Goal: Task Accomplishment & Management: Manage account settings

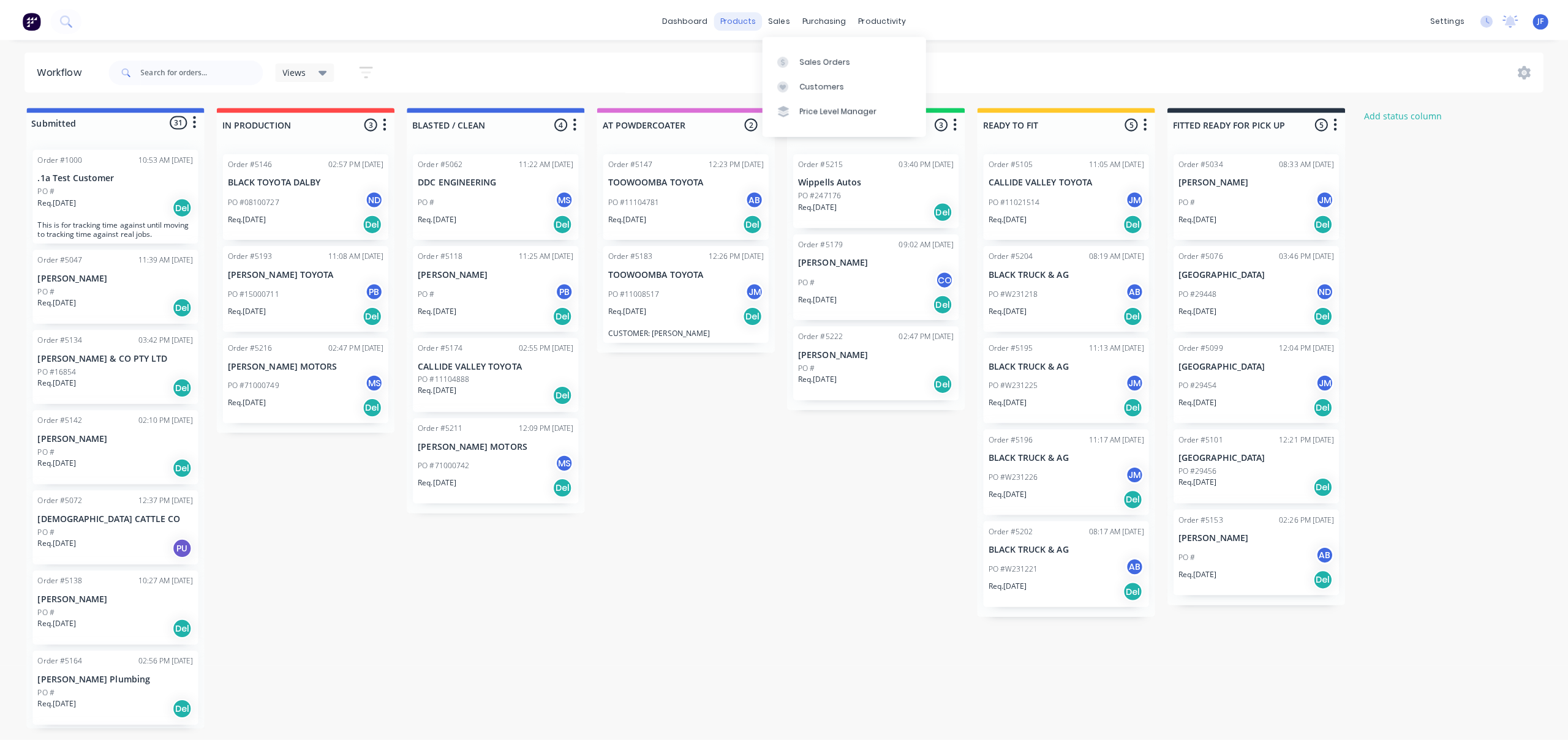
scroll to position [1014, 0]
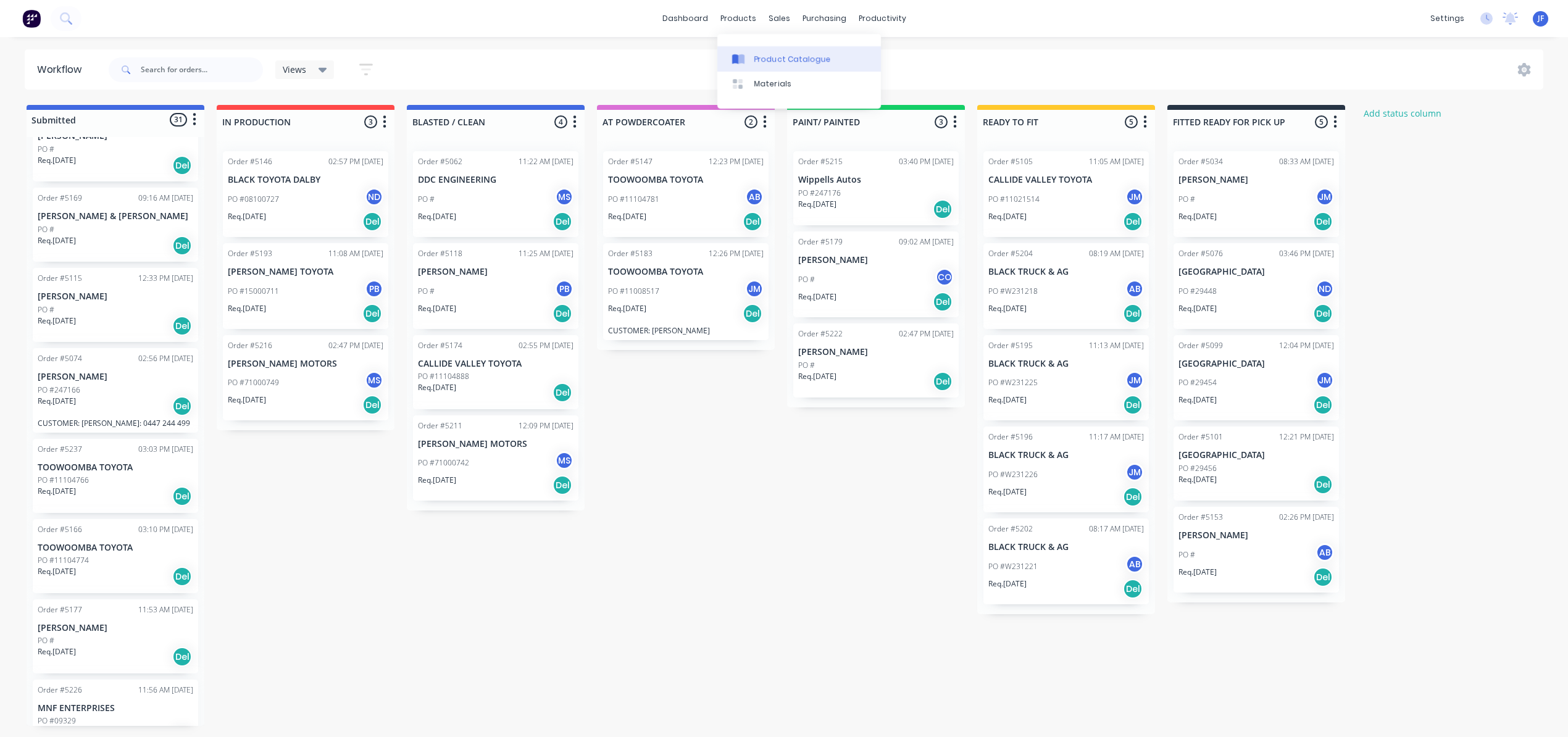
click at [761, 54] on div "Product Catalogue" at bounding box center [793, 59] width 77 height 11
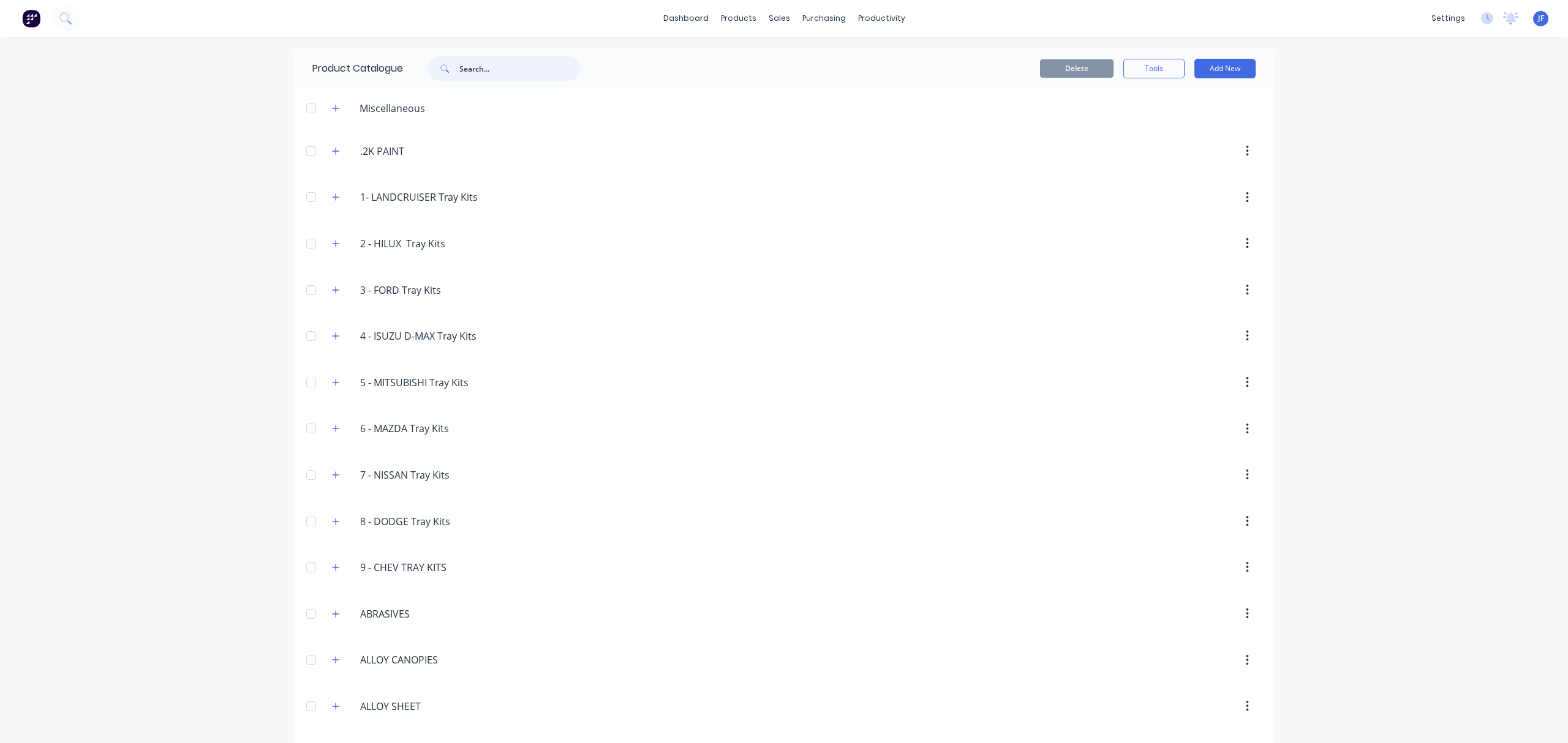
click at [530, 70] on input "text" at bounding box center [520, 68] width 122 height 25
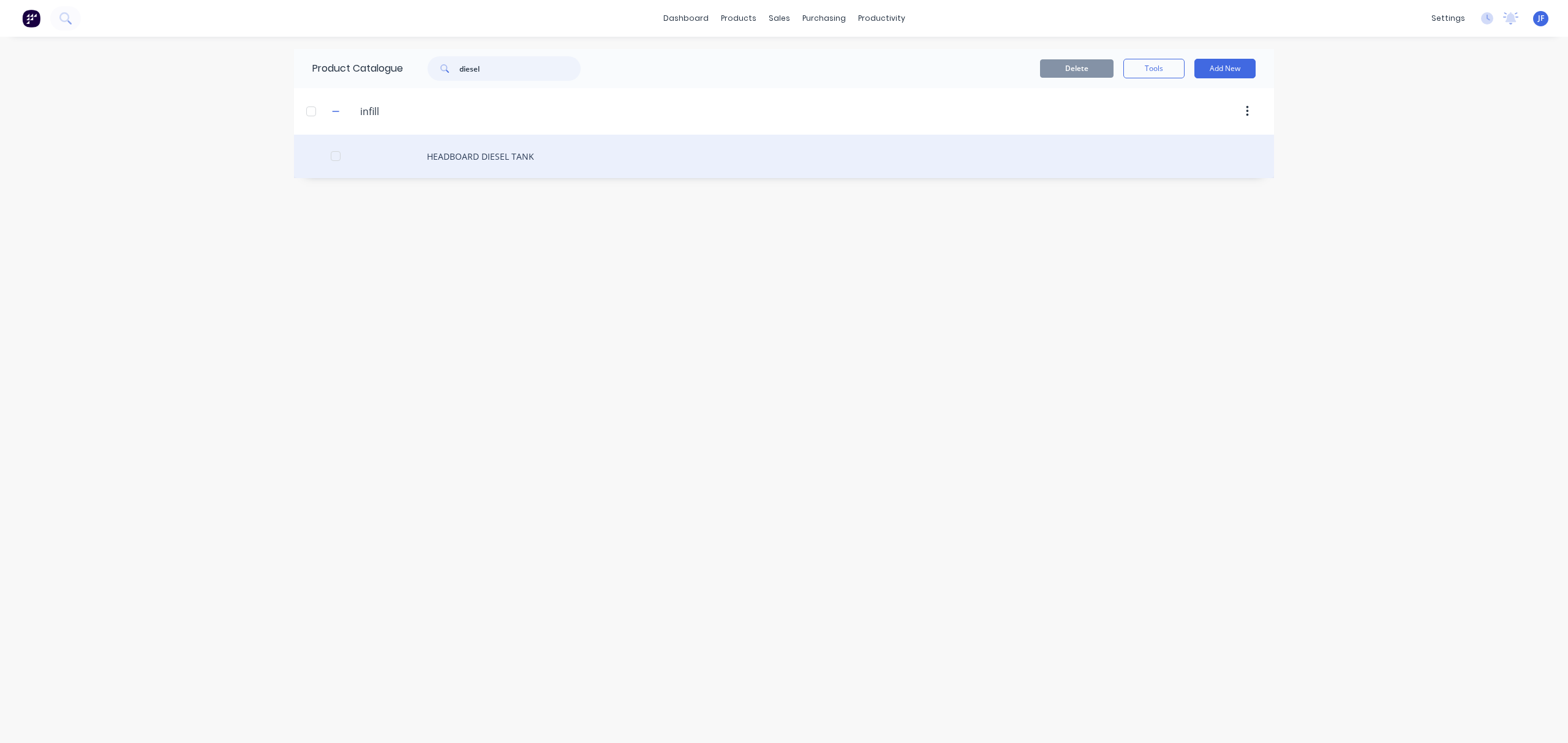
type input "diesel"
click at [516, 153] on div "HEADBOARD DIESEL TANK" at bounding box center [783, 156] width 980 height 43
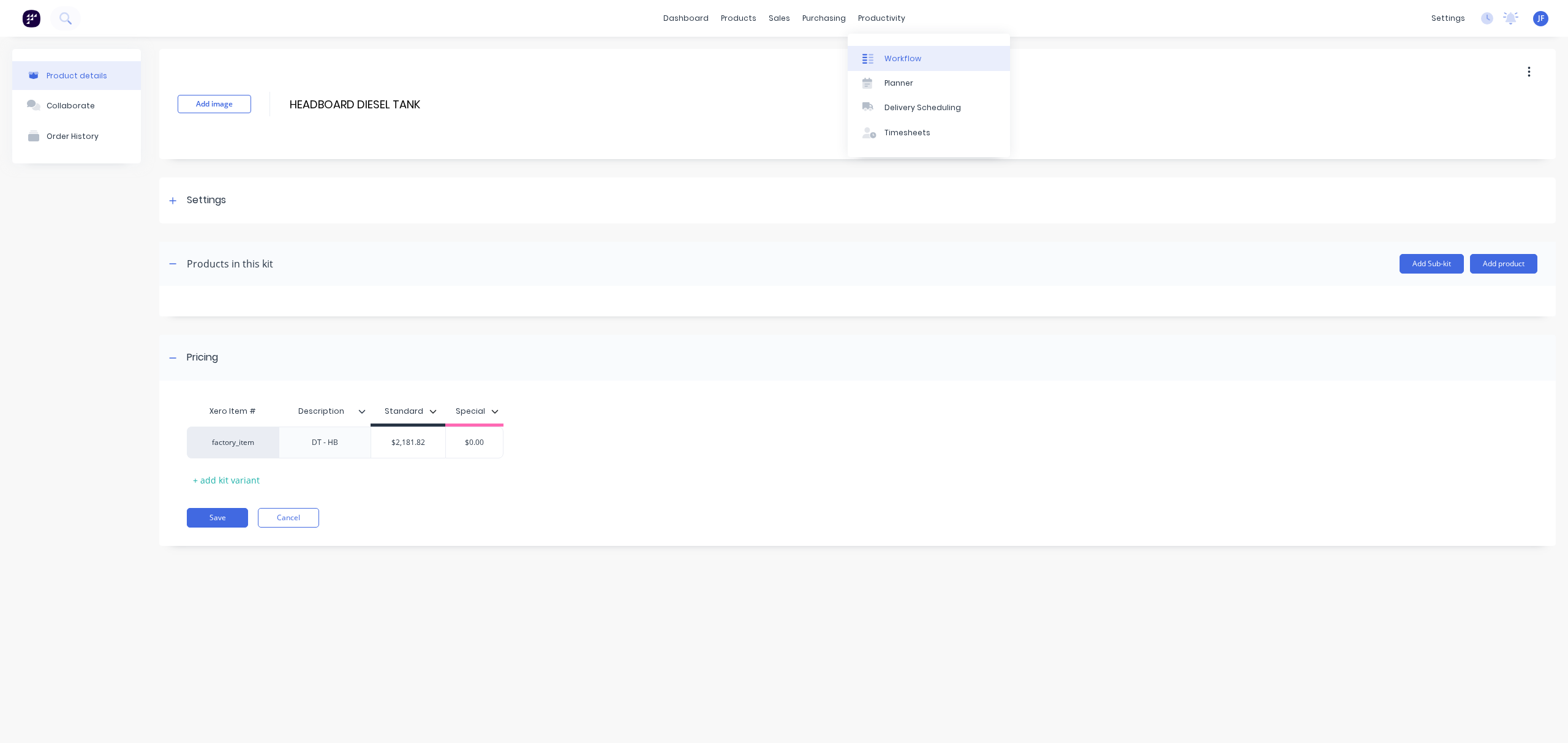
click at [883, 57] on link "Workflow" at bounding box center [928, 58] width 162 height 25
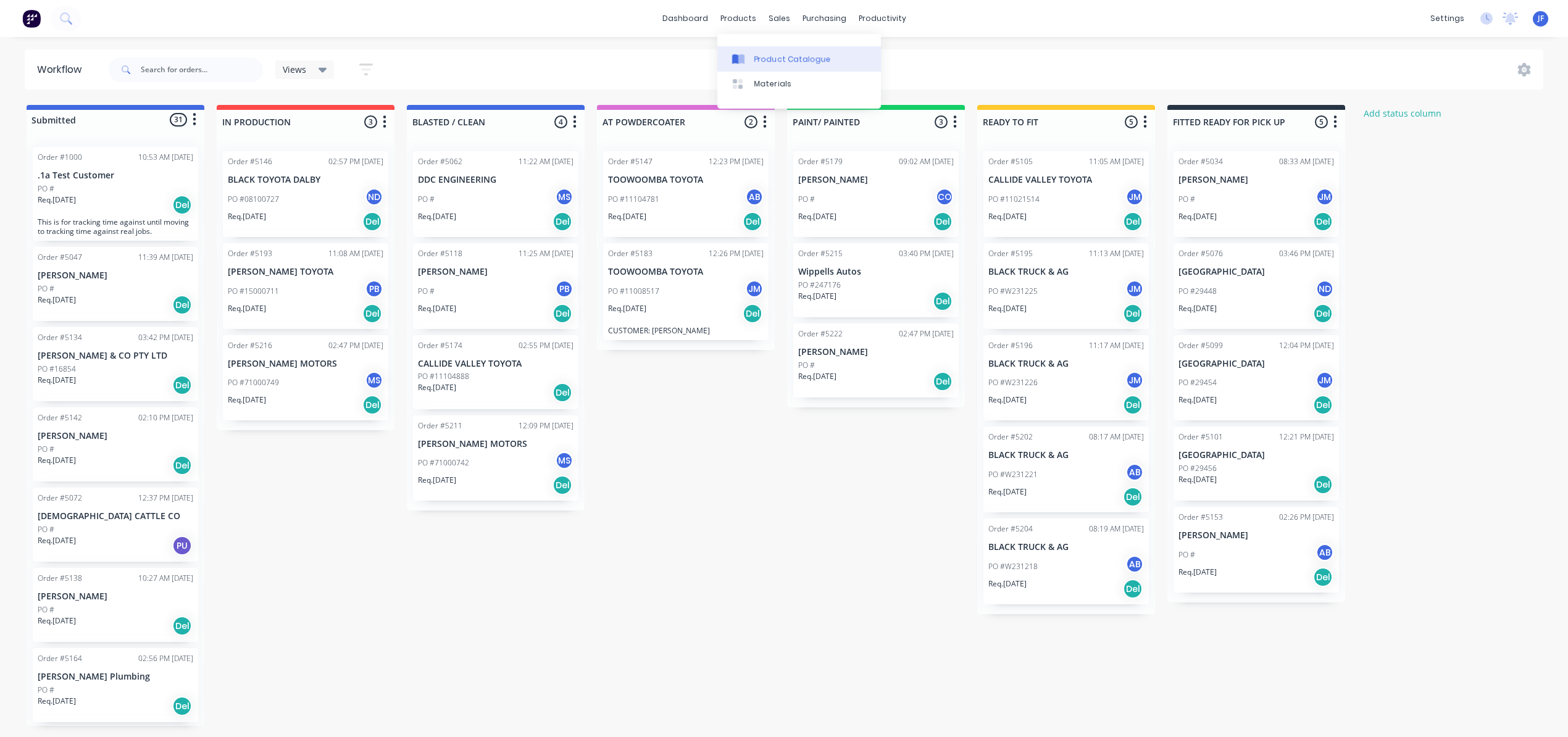
click at [771, 67] on link "Product Catalogue" at bounding box center [799, 59] width 164 height 25
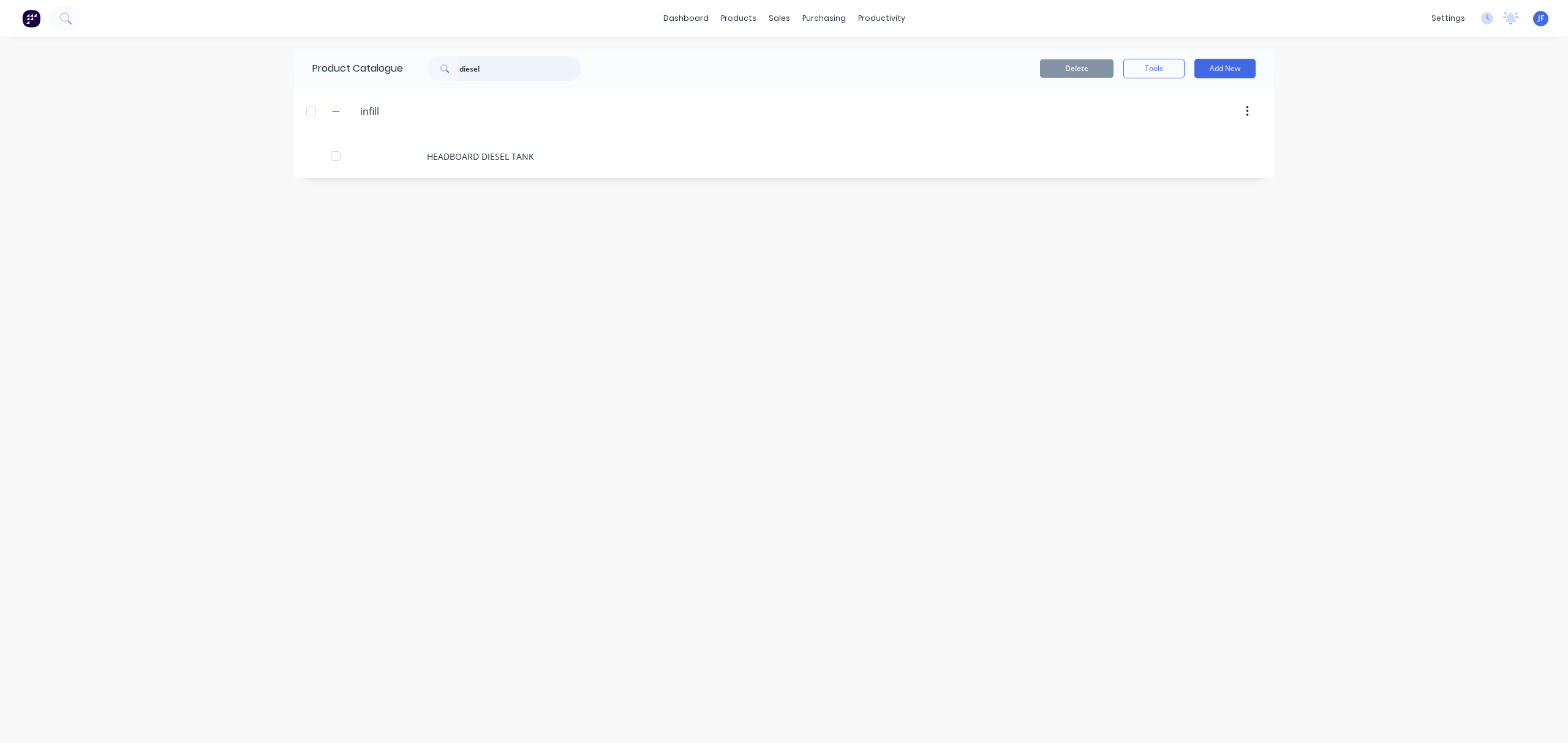
click at [516, 75] on input "diesel" at bounding box center [520, 68] width 122 height 25
type input "d"
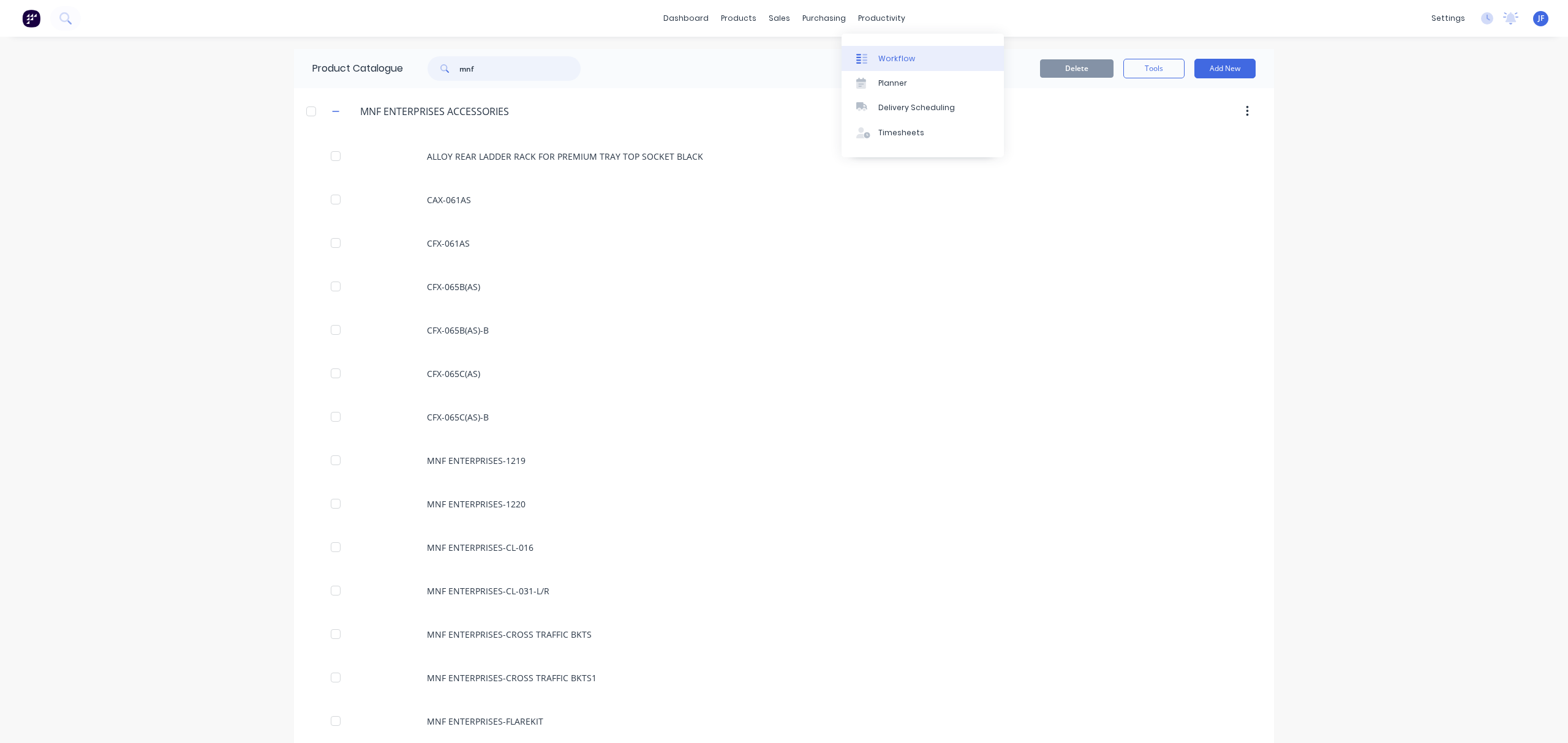
type input "mnf"
click at [878, 57] on div "Workflow" at bounding box center [896, 59] width 37 height 11
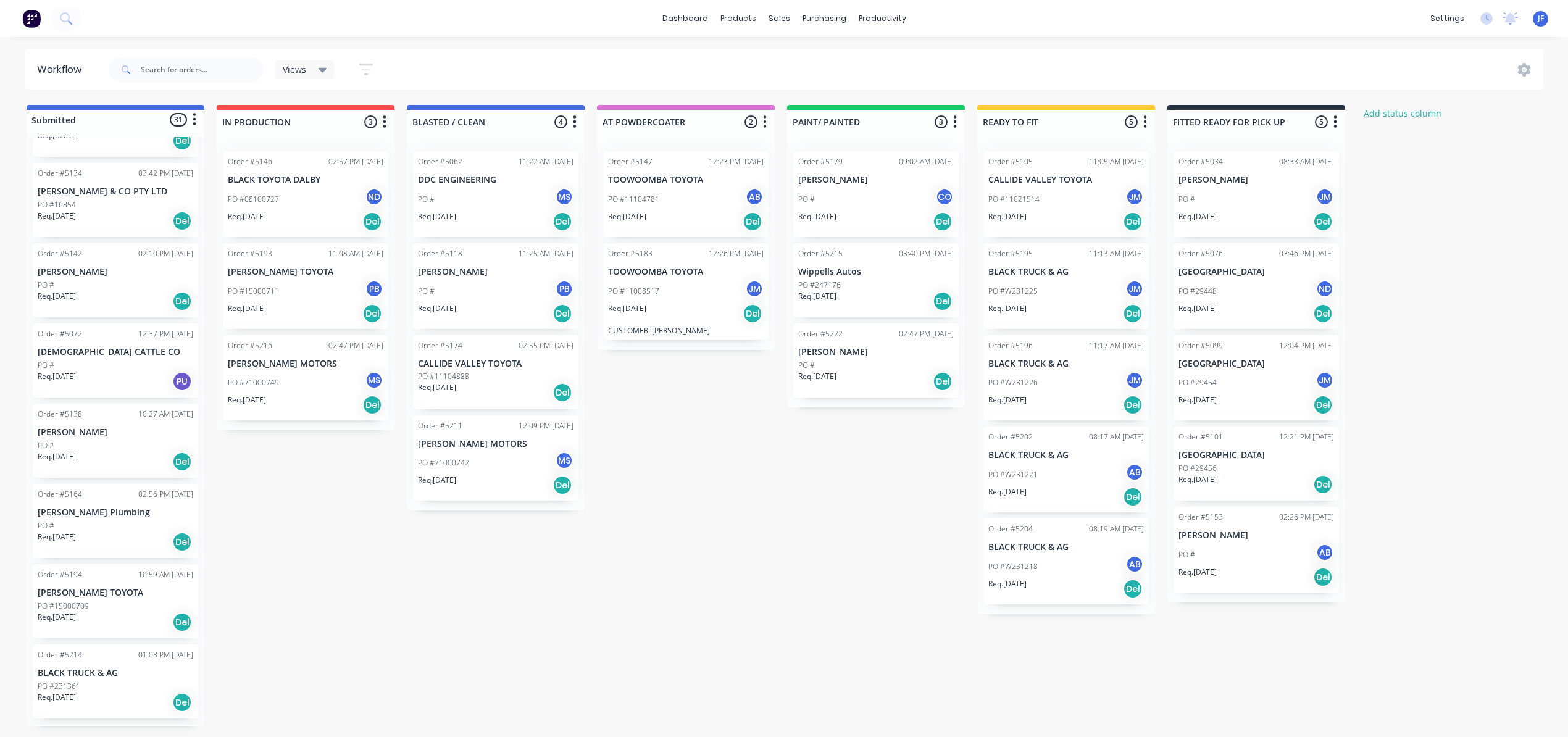
scroll to position [247, 0]
click at [117, 615] on div "Req. [DATE] Del" at bounding box center [115, 619] width 156 height 21
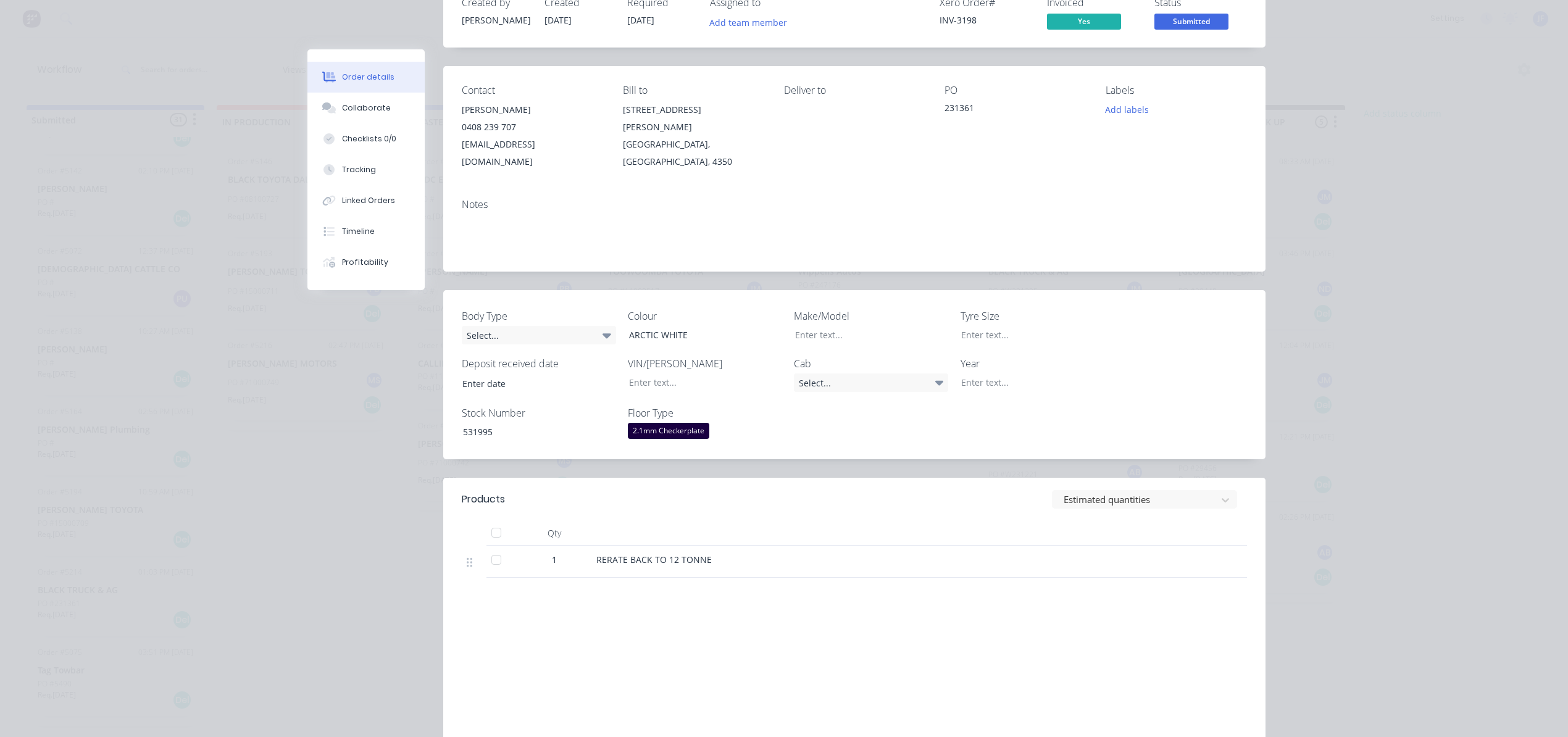
scroll to position [0, 0]
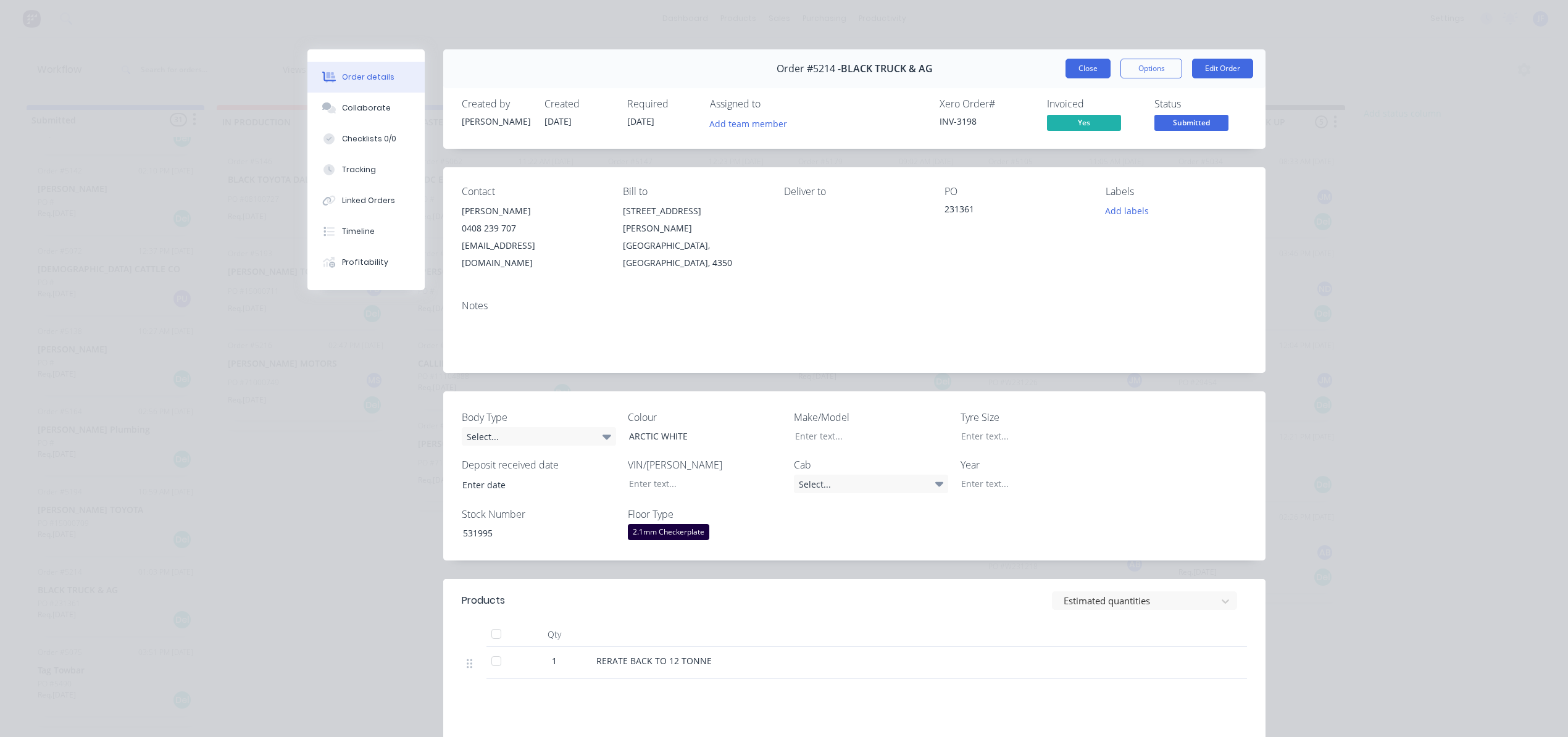
click at [1072, 69] on button "Close" at bounding box center [1088, 68] width 45 height 20
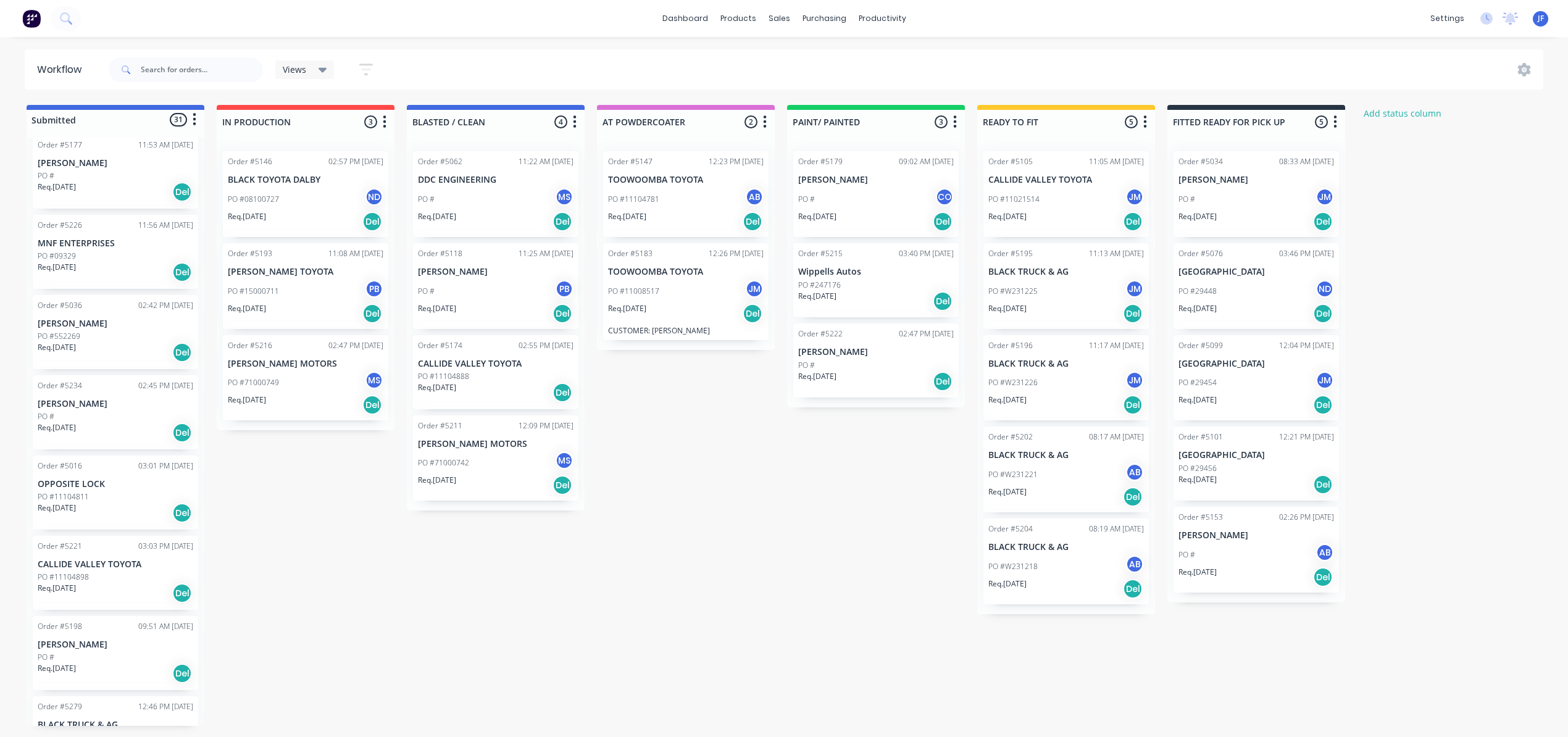
scroll to position [1475, 0]
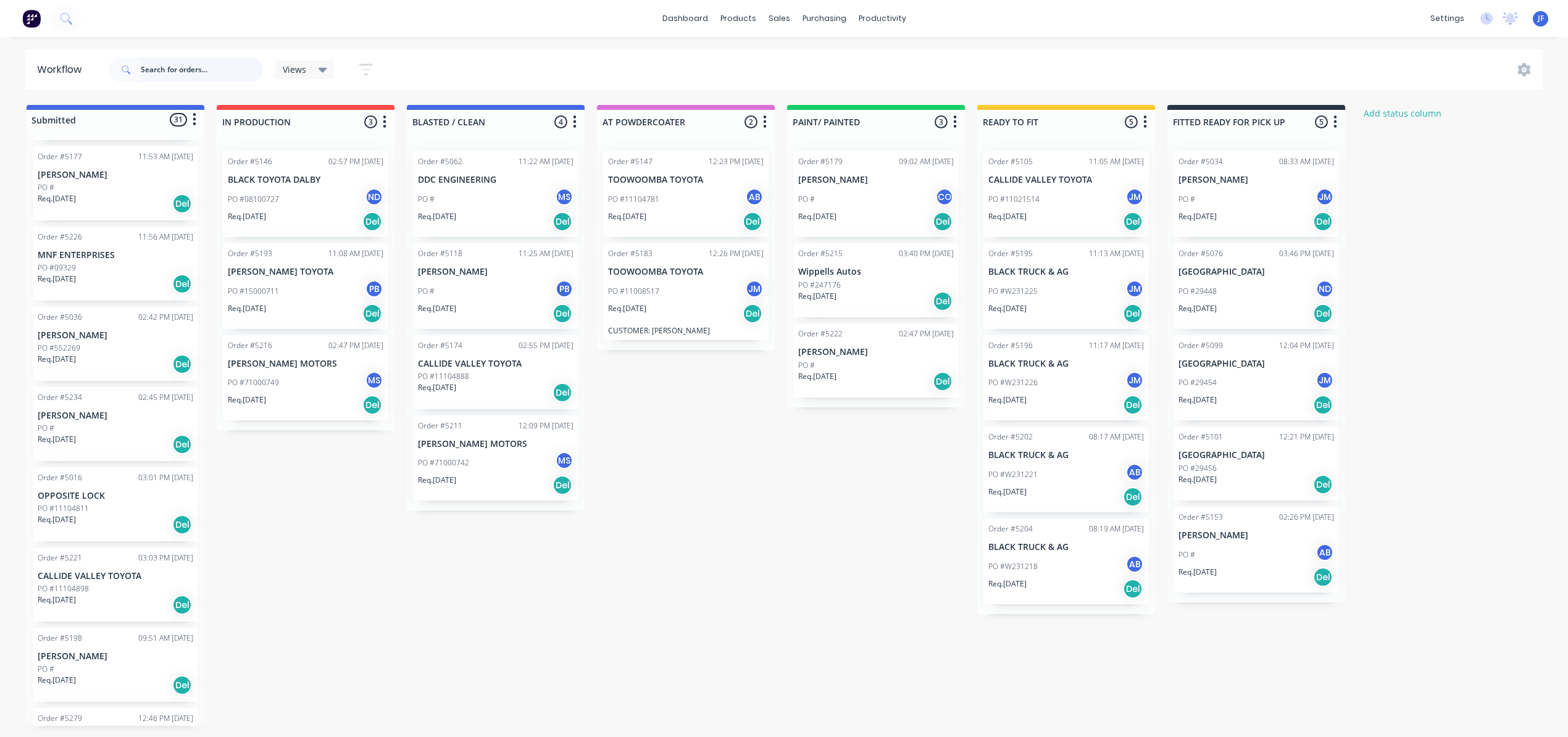
click at [145, 65] on input "text" at bounding box center [202, 69] width 123 height 25
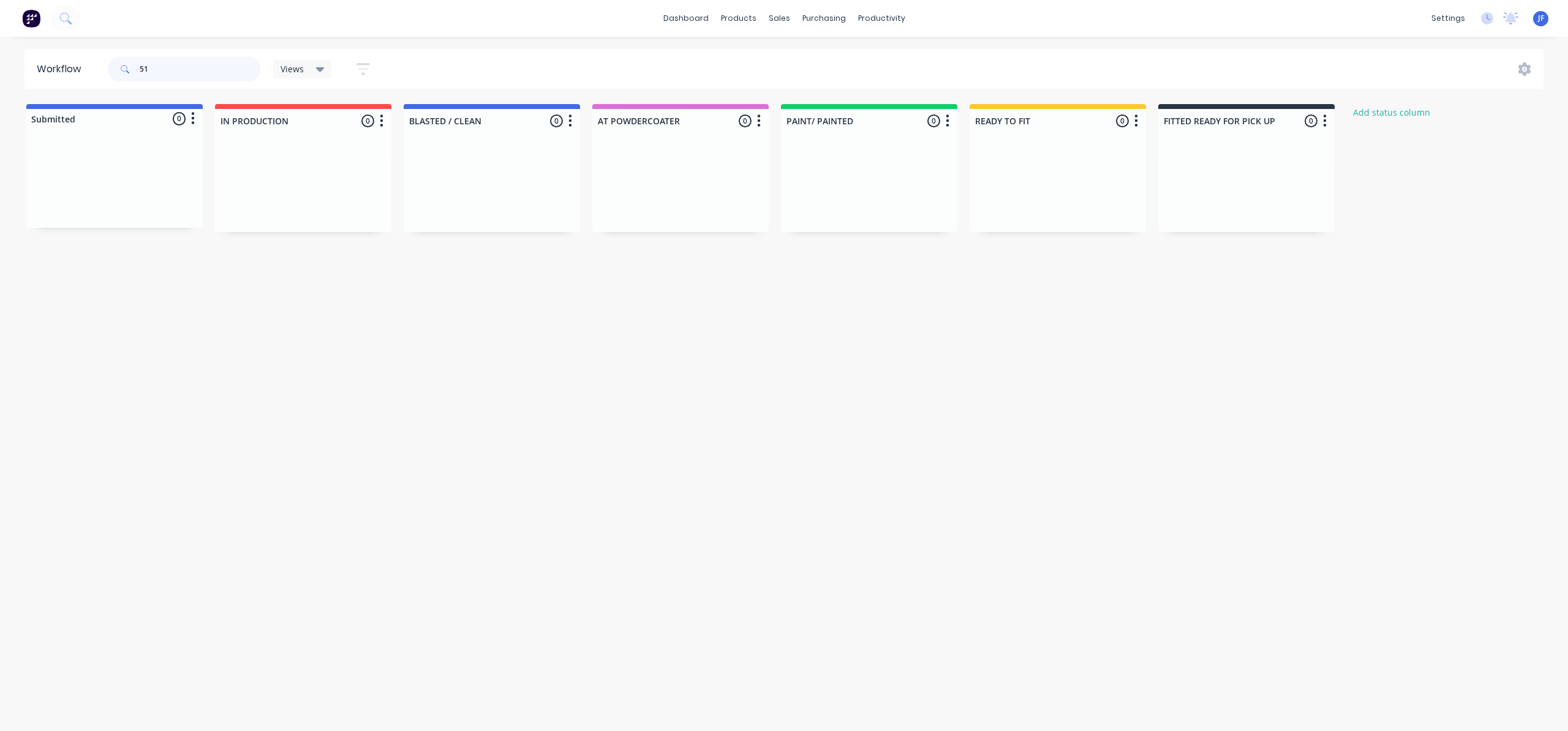
type input "5"
click at [408, 427] on div "Workflow Views Save new view None (Default) edit Show/Hide statuses Show line i…" at bounding box center [784, 377] width 1568 height 658
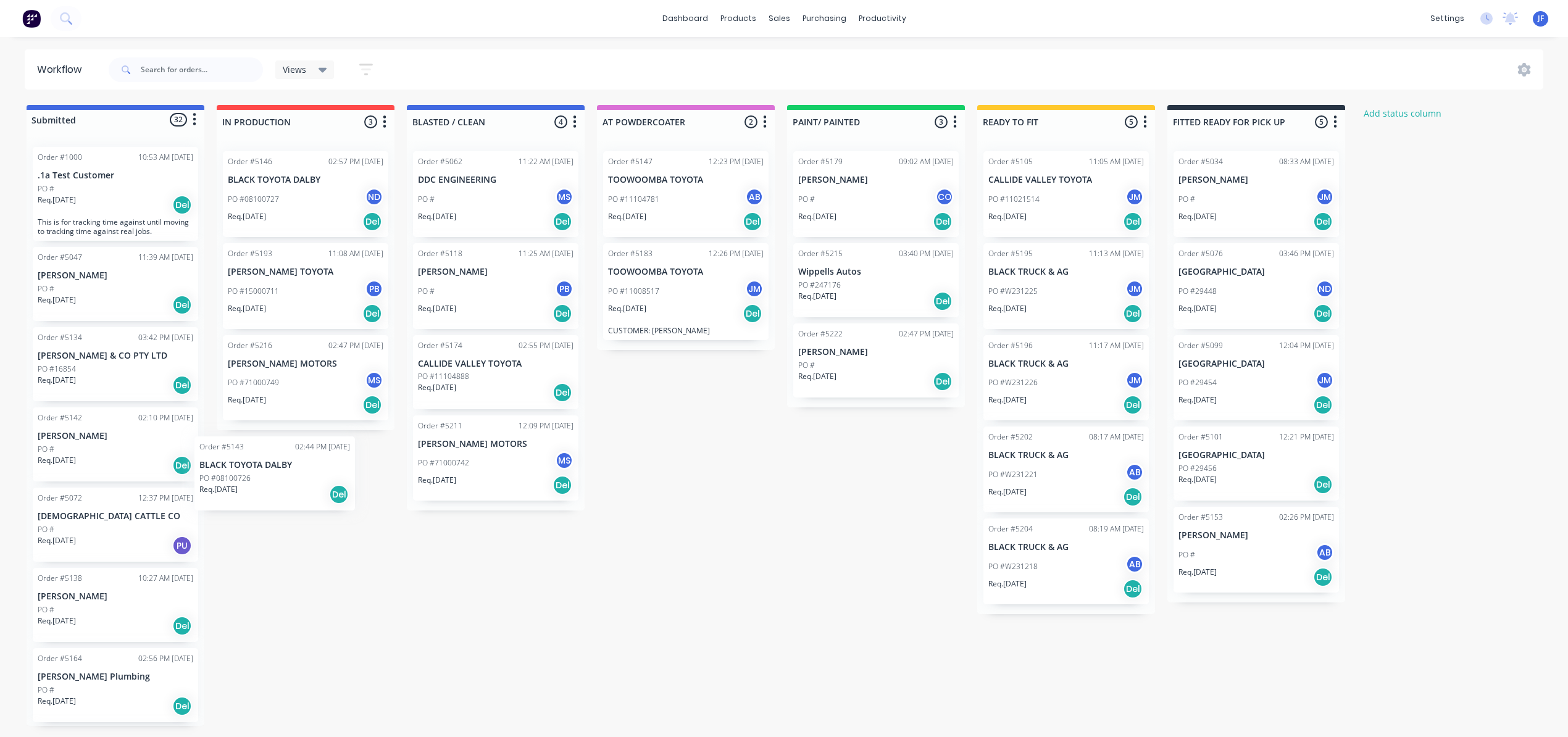
drag, startPoint x: 114, startPoint y: 538, endPoint x: 311, endPoint y: 474, distance: 207.1
click at [311, 474] on div "Submitted 32 Status colour #4169E1 hex #4169E1 Save Cancel Summaries Total orde…" at bounding box center [841, 415] width 1701 height 621
click at [373, 490] on div "Del" at bounding box center [372, 484] width 20 height 20
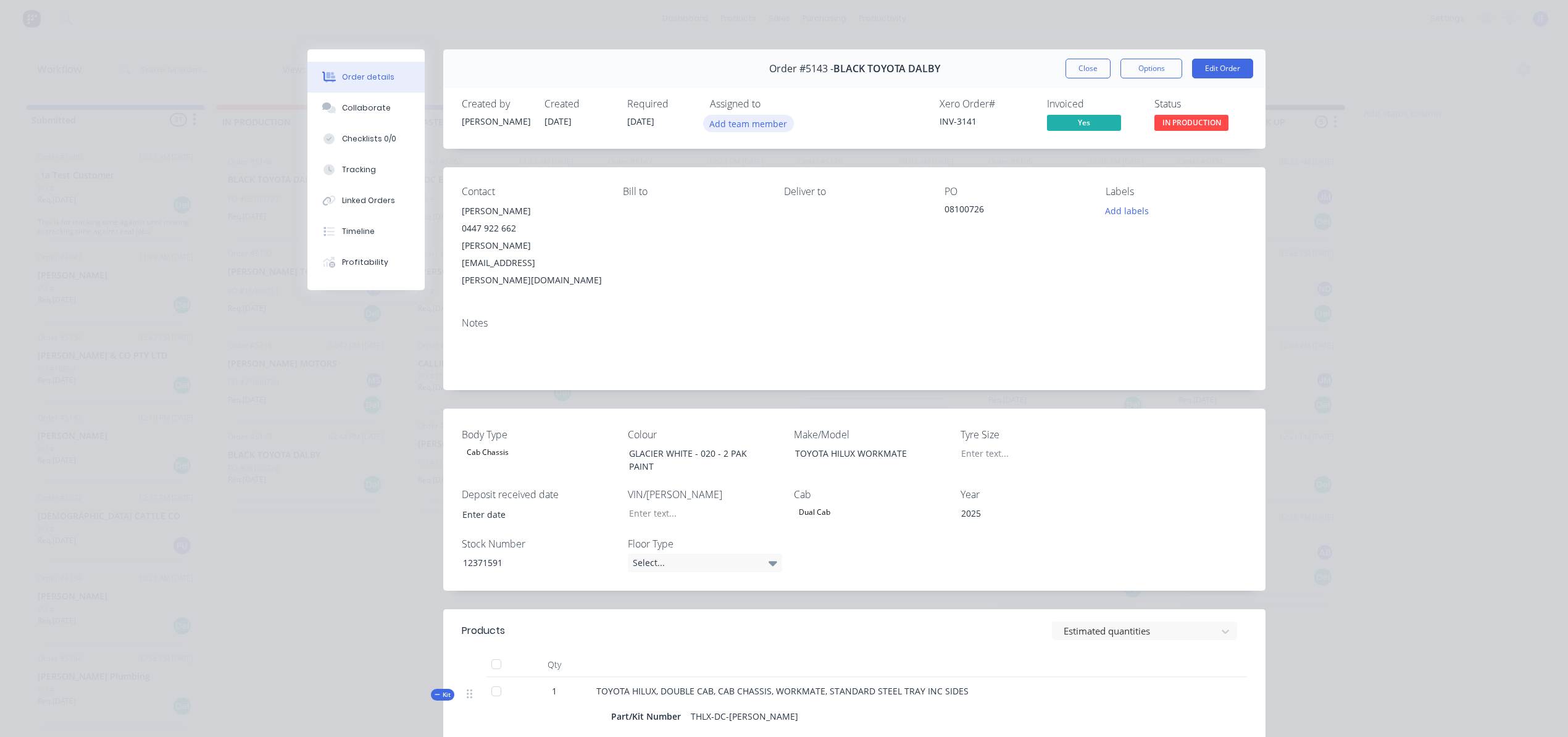
click at [761, 127] on button "Add team member" at bounding box center [749, 123] width 91 height 17
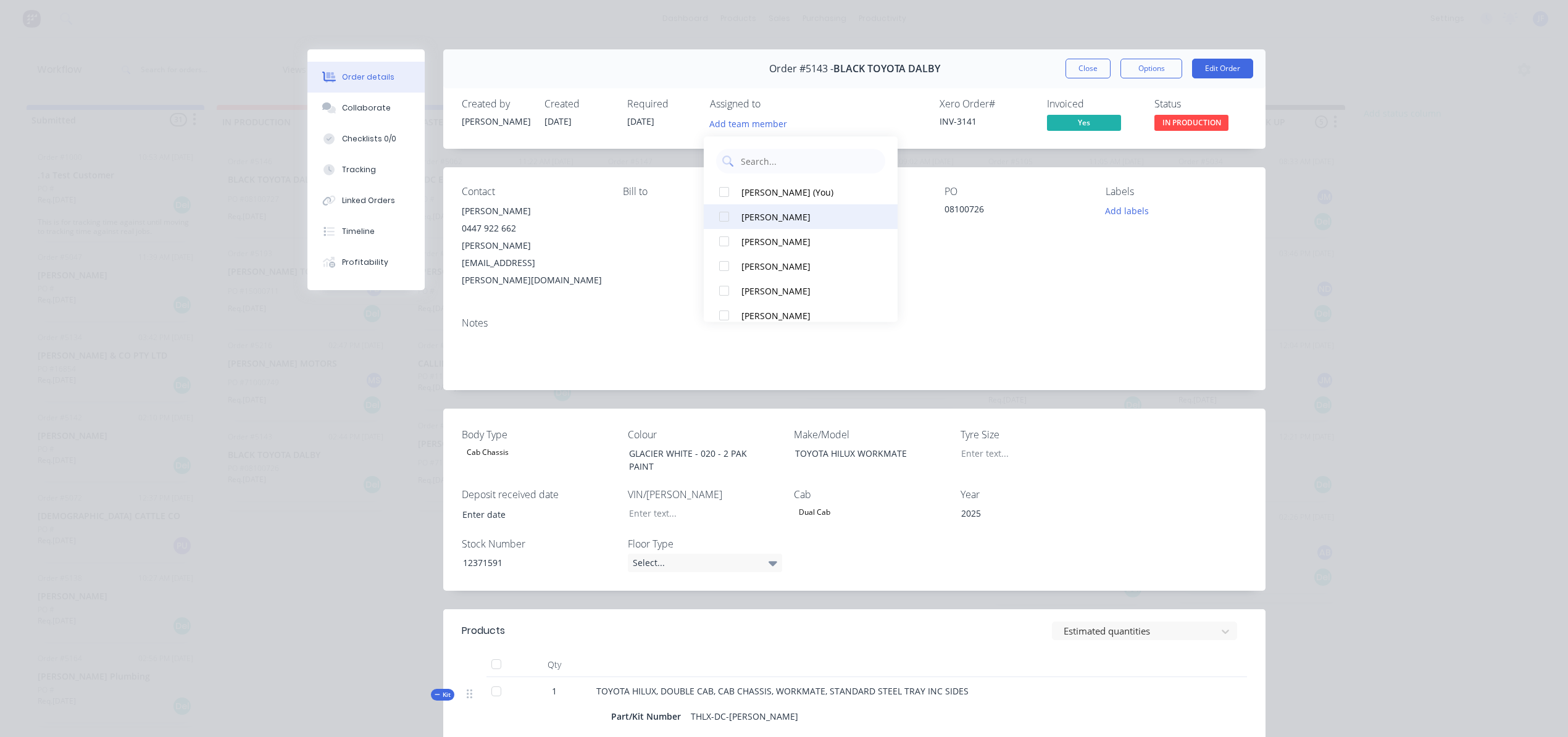
click at [762, 209] on button "[PERSON_NAME]" at bounding box center [801, 217] width 194 height 25
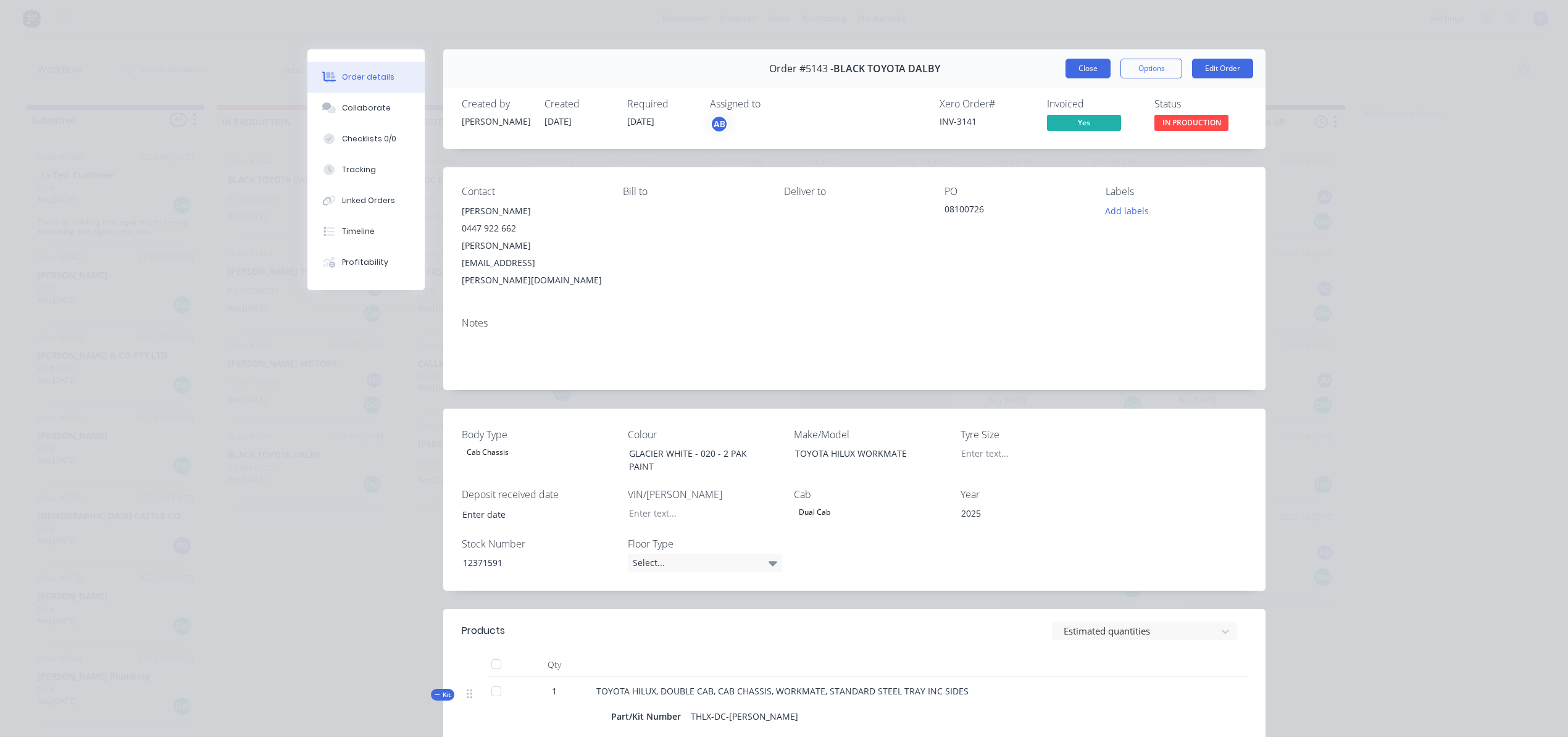
click at [1082, 68] on button "Close" at bounding box center [1088, 68] width 45 height 20
